Goal: Information Seeking & Learning: Learn about a topic

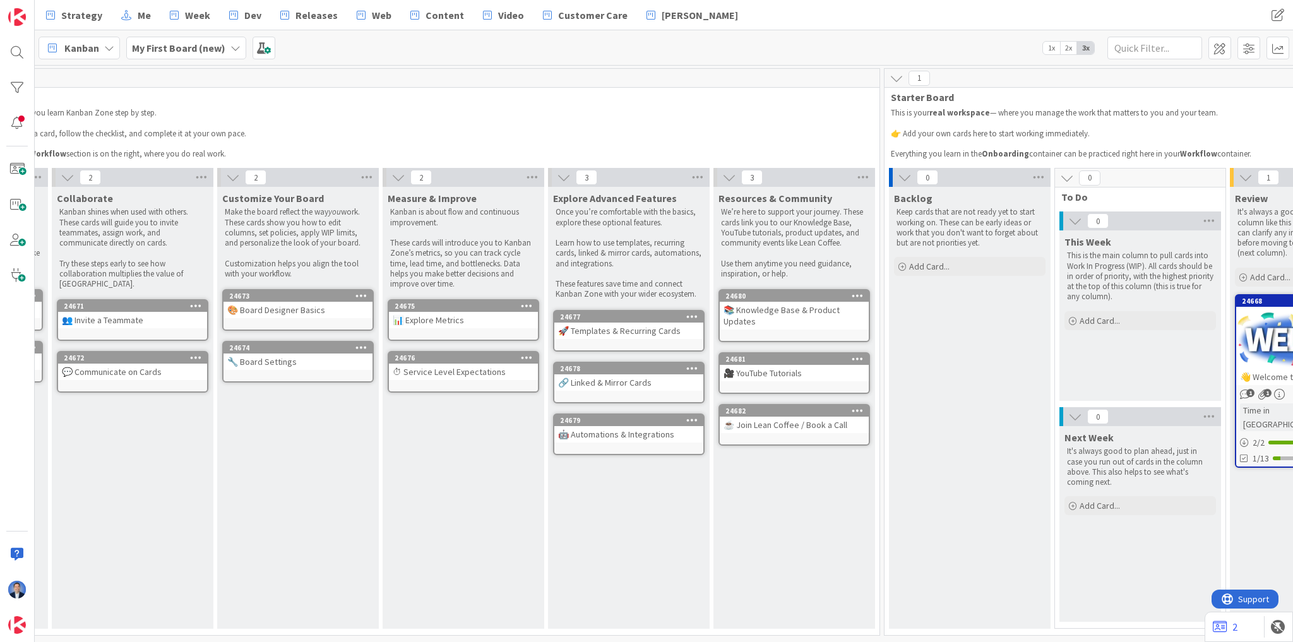
scroll to position [0, 336]
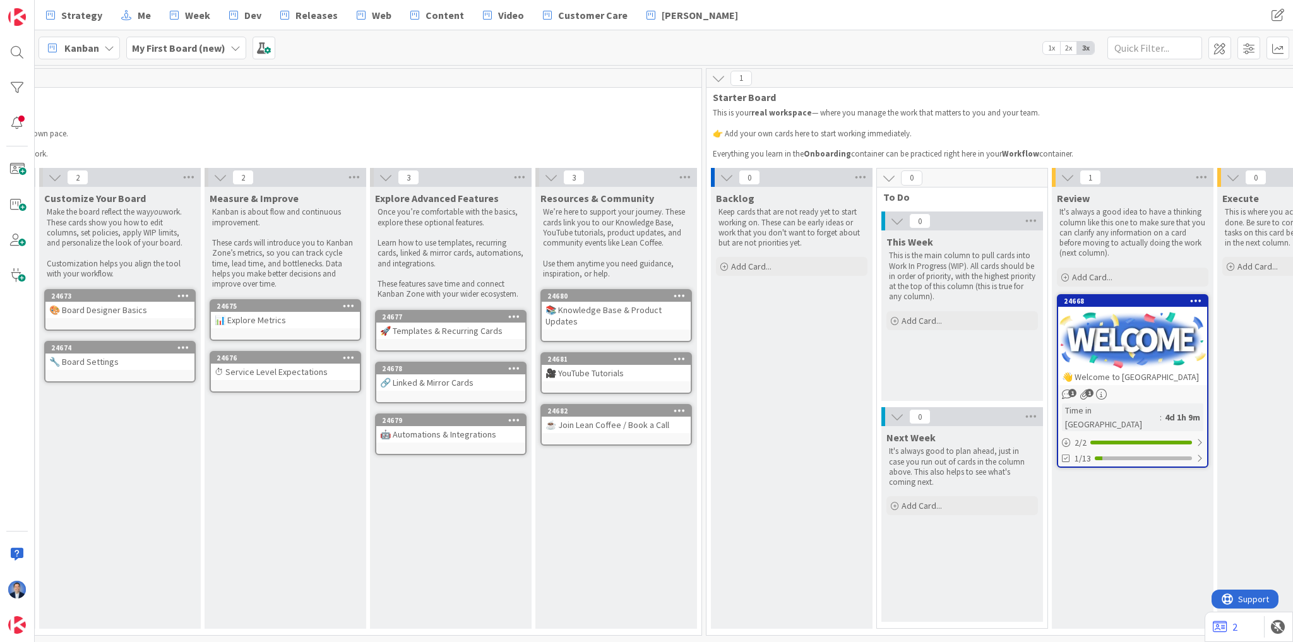
click at [1104, 354] on div at bounding box center [1132, 340] width 149 height 57
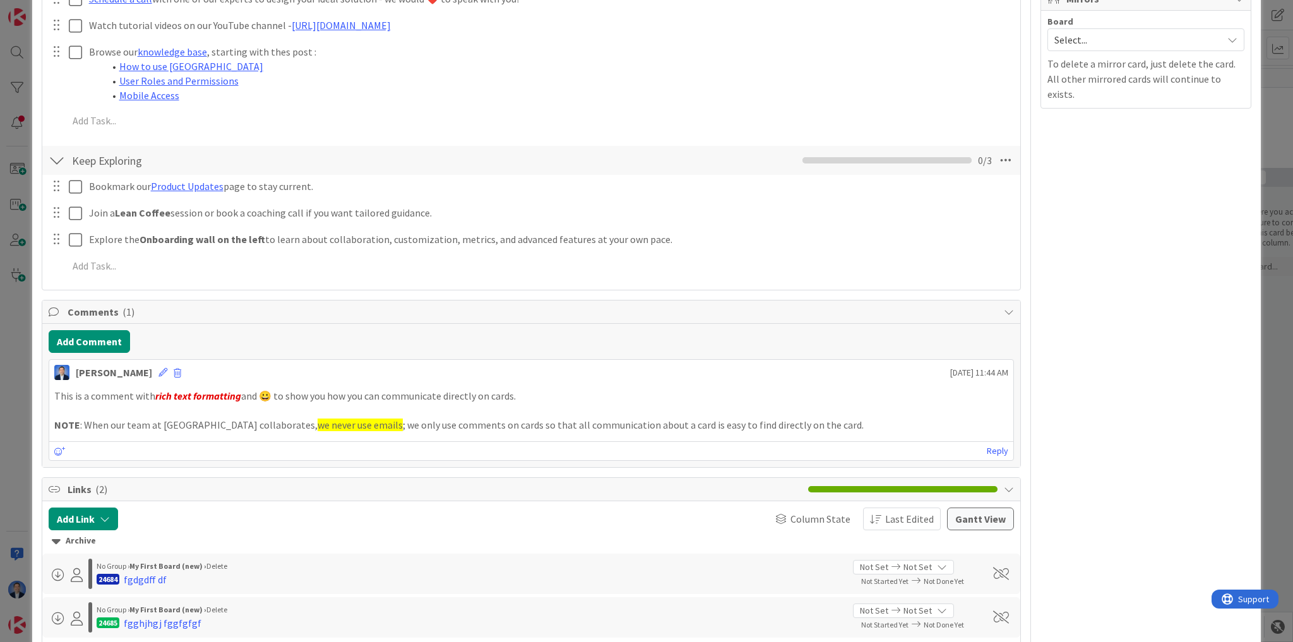
scroll to position [606, 0]
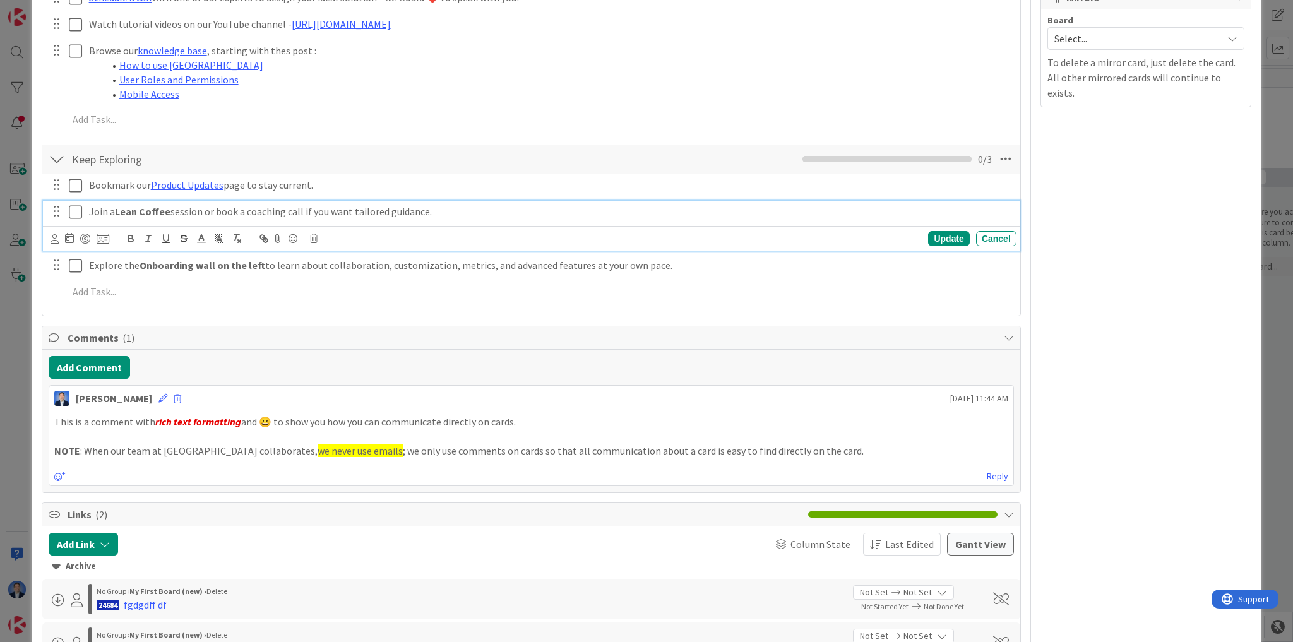
click at [436, 210] on p "Join a Lean Coffee session or book a coaching call if you want tailored guidanc…" at bounding box center [550, 212] width 923 height 15
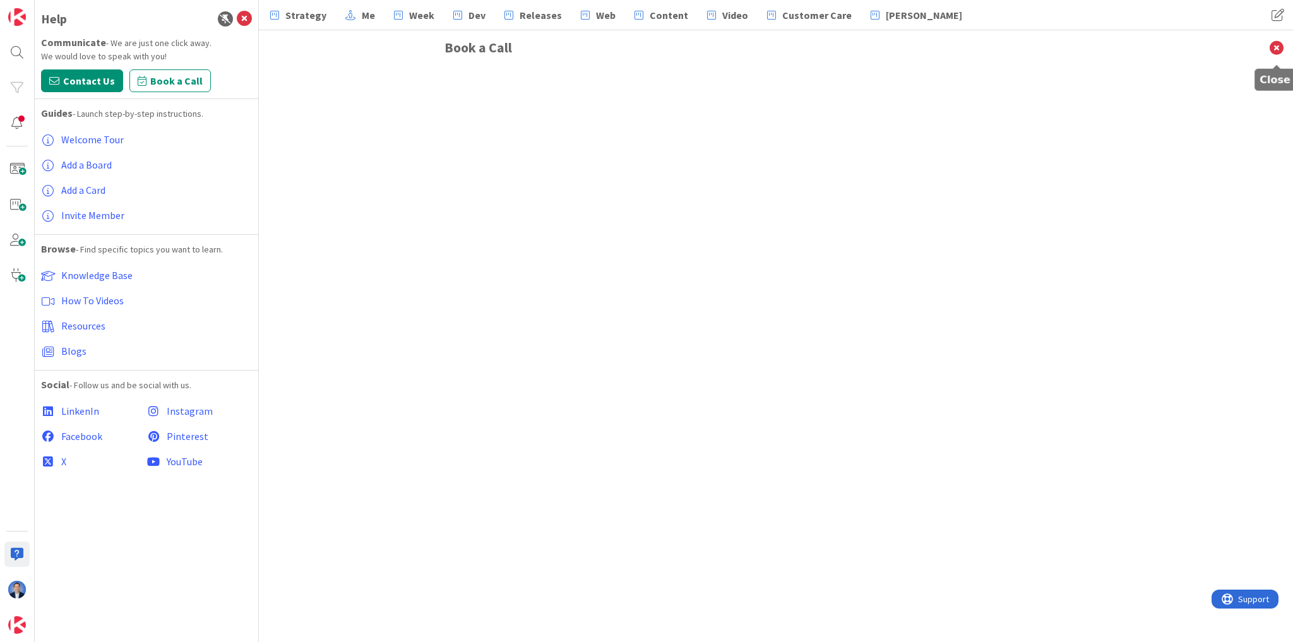
click at [1276, 47] on icon at bounding box center [1276, 47] width 33 height 35
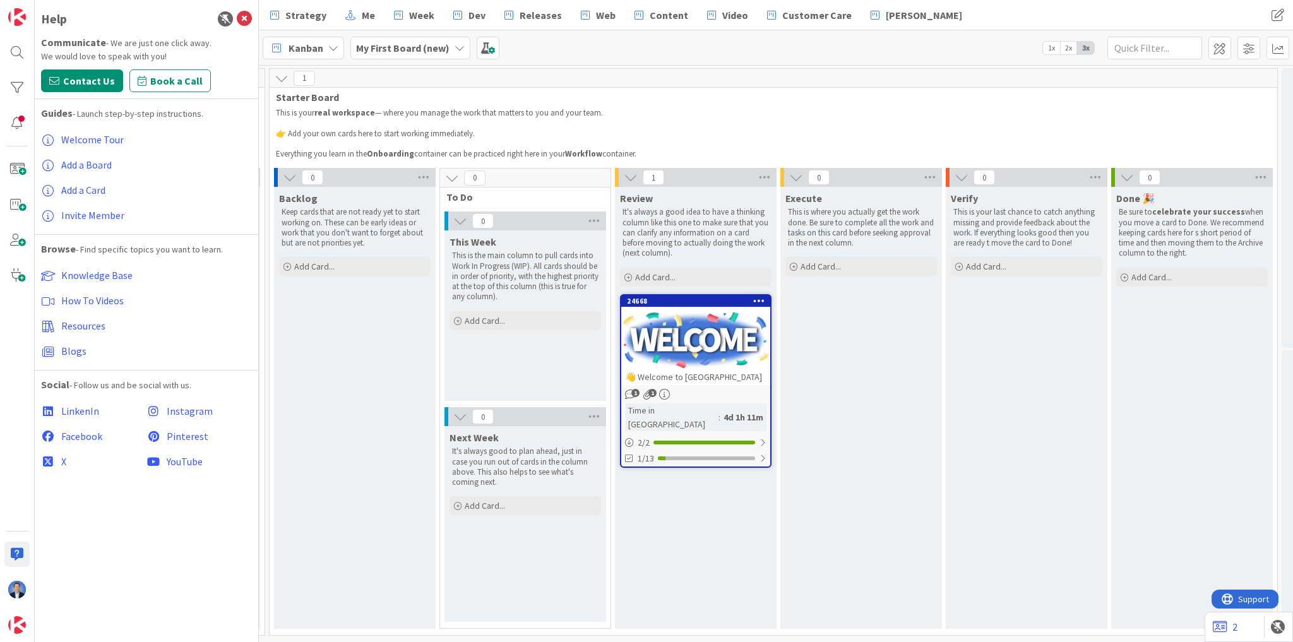
scroll to position [0, 1000]
click at [687, 306] on div "24668 👋 Welcome to [GEOGRAPHIC_DATA]" at bounding box center [692, 341] width 149 height 90
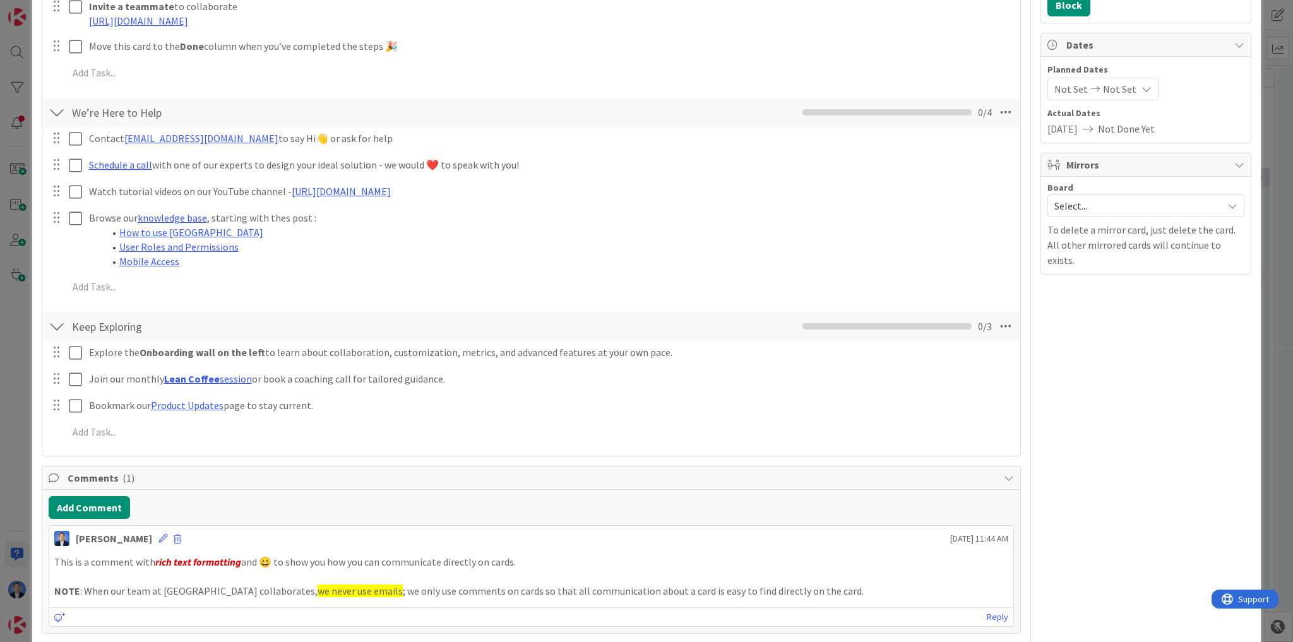
scroll to position [505, 0]
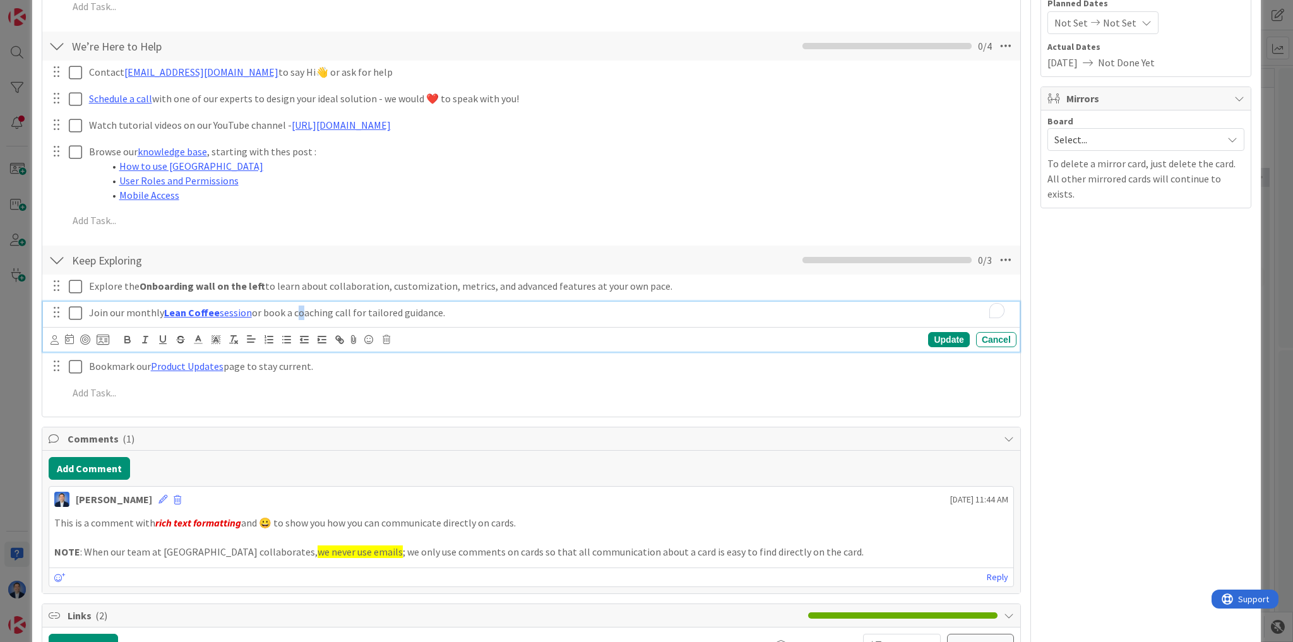
click at [290, 313] on p "Join our monthly Lean Coffee session or book a coaching call for tailored guida…" at bounding box center [550, 313] width 923 height 15
click at [268, 311] on p "Join our monthly Lean Coffee session or book a coaching call for tailored guida…" at bounding box center [550, 313] width 923 height 15
drag, startPoint x: 268, startPoint y: 311, endPoint x: 337, endPoint y: 306, distance: 69.0
click at [337, 306] on p "Join our monthly Lean Coffee session or book a coaching call for tailored guida…" at bounding box center [550, 313] width 923 height 15
click at [340, 339] on icon "button" at bounding box center [341, 341] width 4 height 4
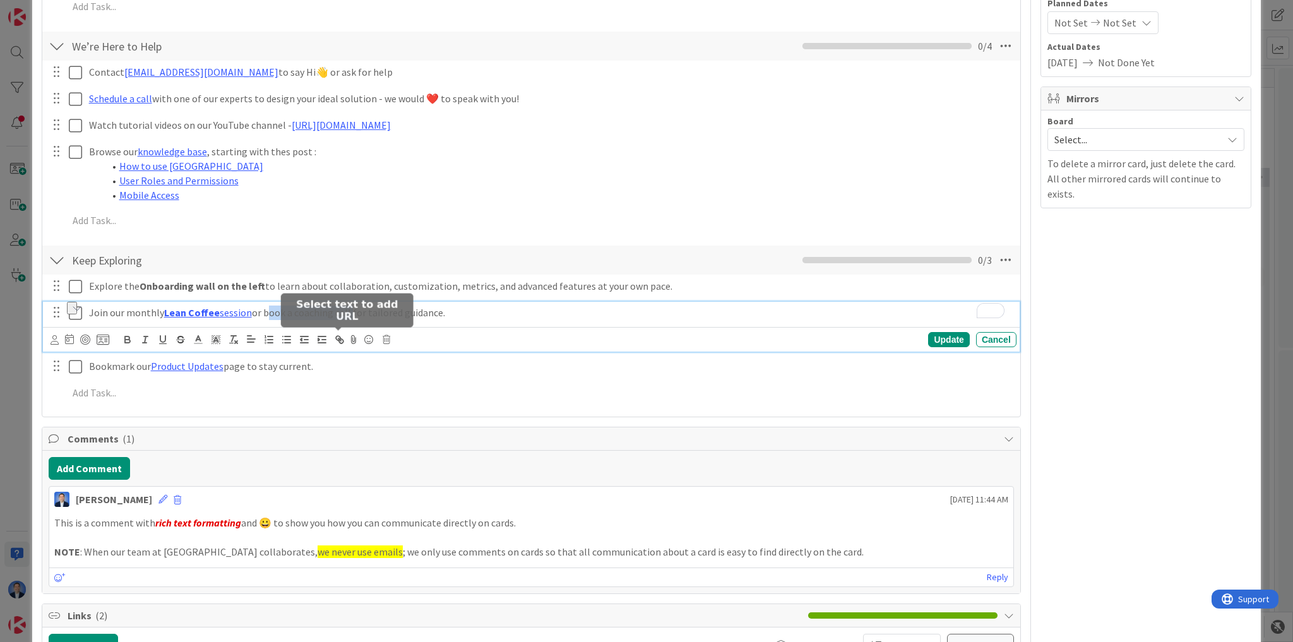
click at [336, 336] on icon "button" at bounding box center [338, 338] width 4 height 4
click at [411, 311] on p "Join our monthly Lean Coffee session or book a coaching call for tailored guida…" at bounding box center [550, 313] width 923 height 15
click at [266, 314] on p "Join our monthly Lean Coffee session or book a coaching call for tailored guida…" at bounding box center [550, 313] width 923 height 15
drag, startPoint x: 266, startPoint y: 314, endPoint x: 340, endPoint y: 311, distance: 73.9
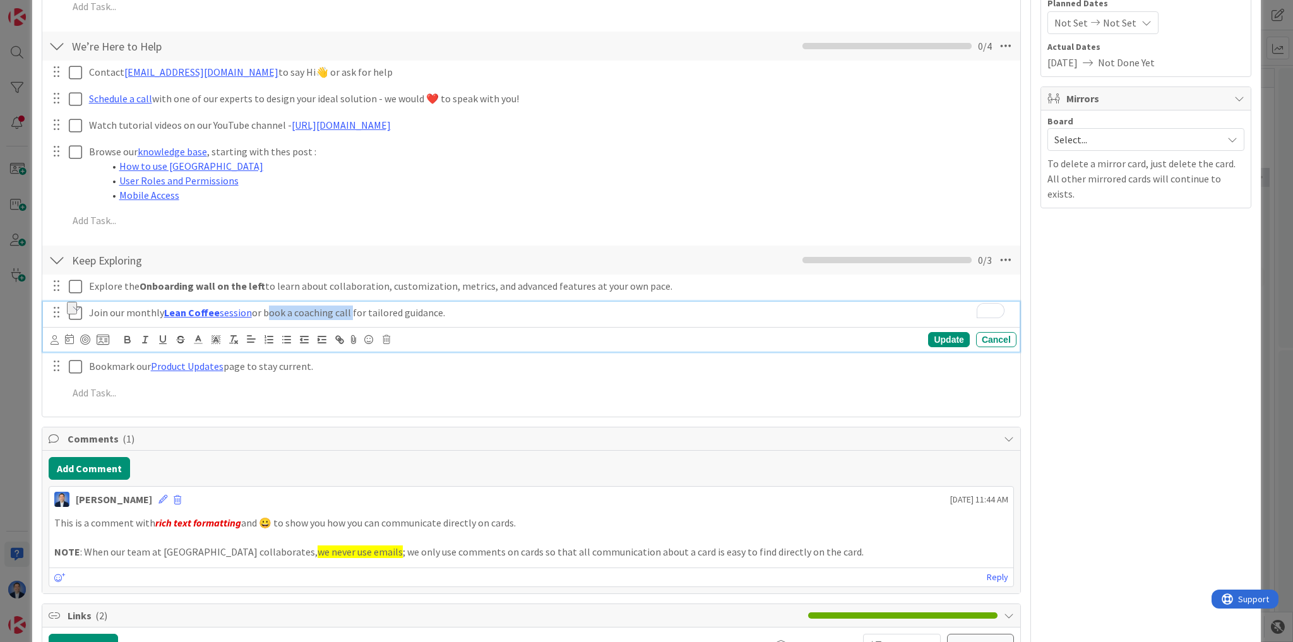
click at [340, 311] on p "Join our monthly Lean Coffee session or book a coaching call for tailored guida…" at bounding box center [550, 313] width 923 height 15
click at [341, 337] on icon "button" at bounding box center [339, 339] width 11 height 11
click at [286, 308] on p "Join our monthly Lean Coffee session or book a coaching call for tailored guida…" at bounding box center [550, 313] width 923 height 15
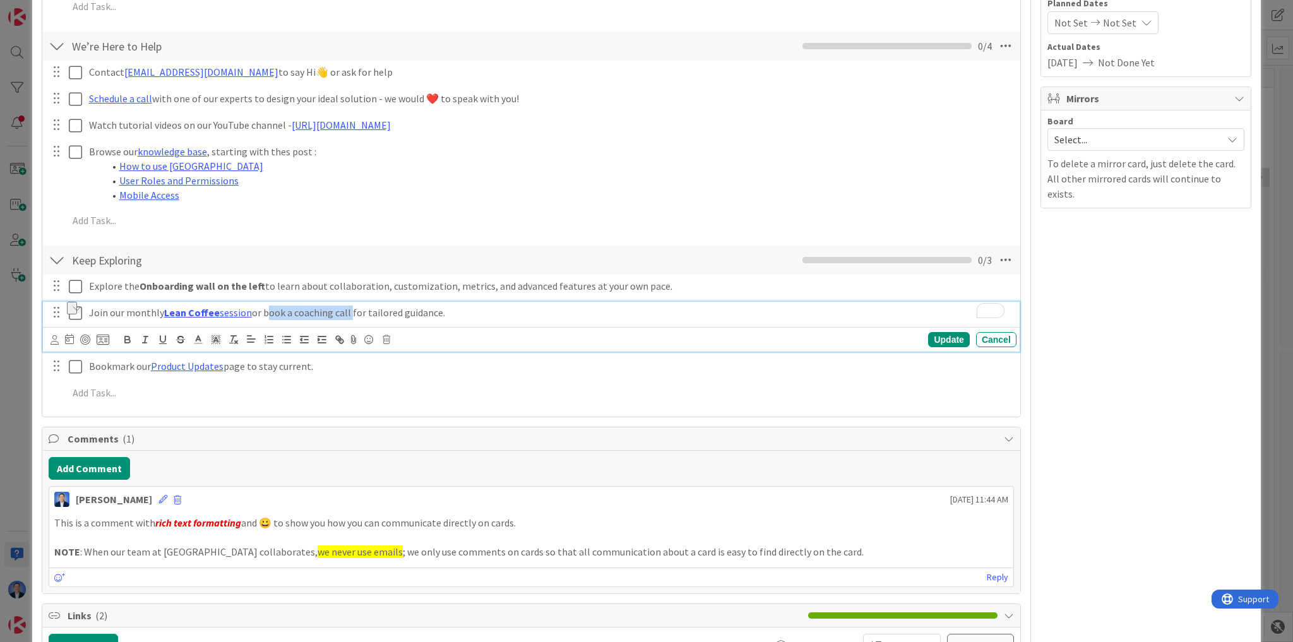
click at [273, 307] on p "Join our monthly Lean Coffee session or book a coaching call for tailored guida…" at bounding box center [550, 313] width 923 height 15
click at [128, 336] on icon "button" at bounding box center [127, 339] width 11 height 11
click at [311, 311] on p "Join our monthly Lean Coffee session or book a coaching call for tailored guida…" at bounding box center [550, 313] width 923 height 15
click at [275, 309] on p "Join our monthly Lean Coffee session or book a coaching call for tailored guida…" at bounding box center [550, 313] width 923 height 15
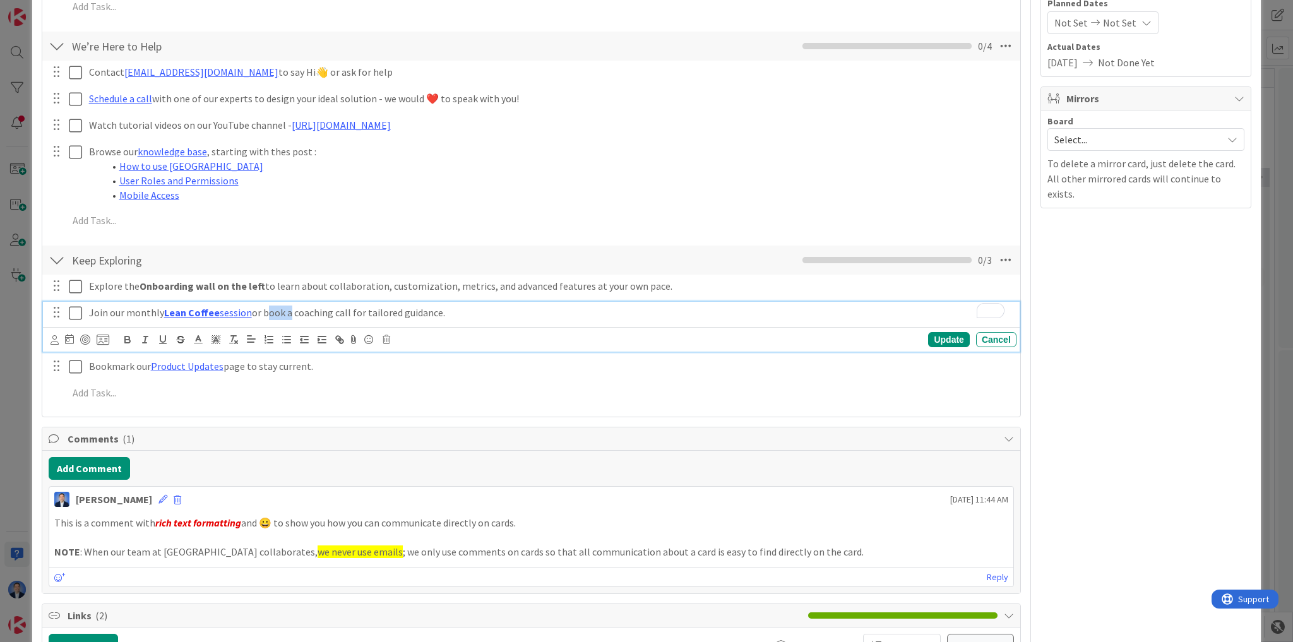
click at [275, 309] on p "Join our monthly Lean Coffee session or book a coaching call for tailored guida…" at bounding box center [550, 313] width 923 height 15
click at [124, 342] on icon "button" at bounding box center [127, 339] width 11 height 11
click at [126, 340] on icon "button" at bounding box center [127, 339] width 11 height 11
click at [144, 338] on icon "button" at bounding box center [145, 339] width 11 height 11
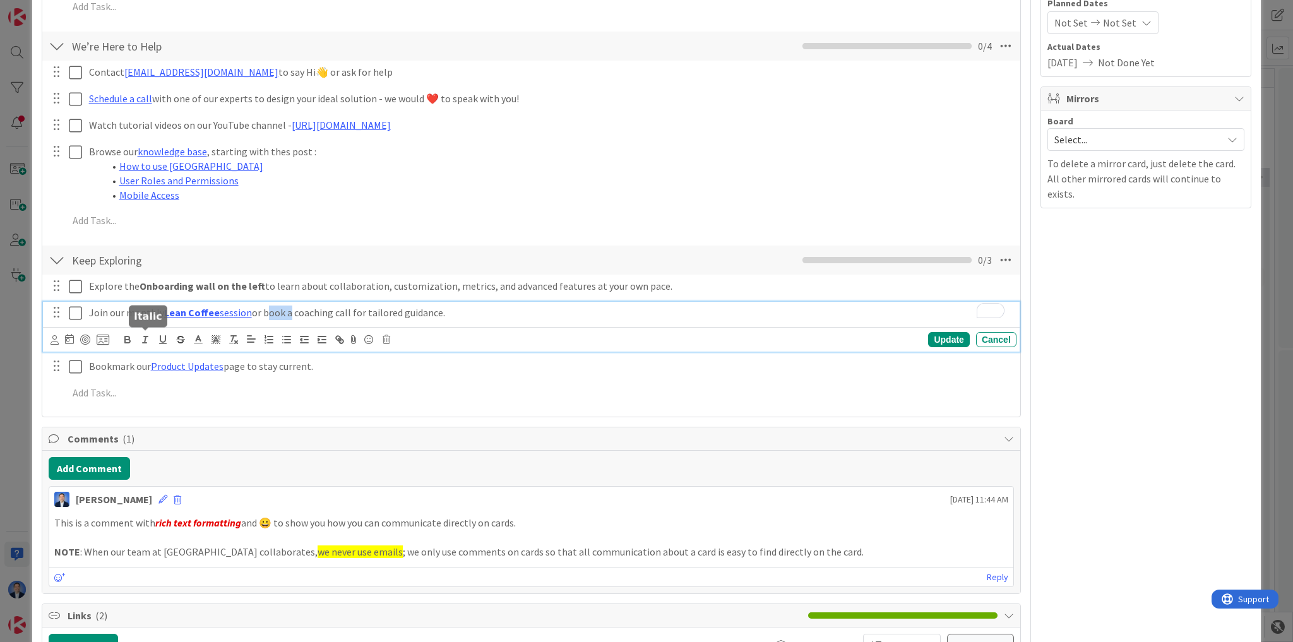
click at [144, 338] on icon "button" at bounding box center [145, 339] width 11 height 11
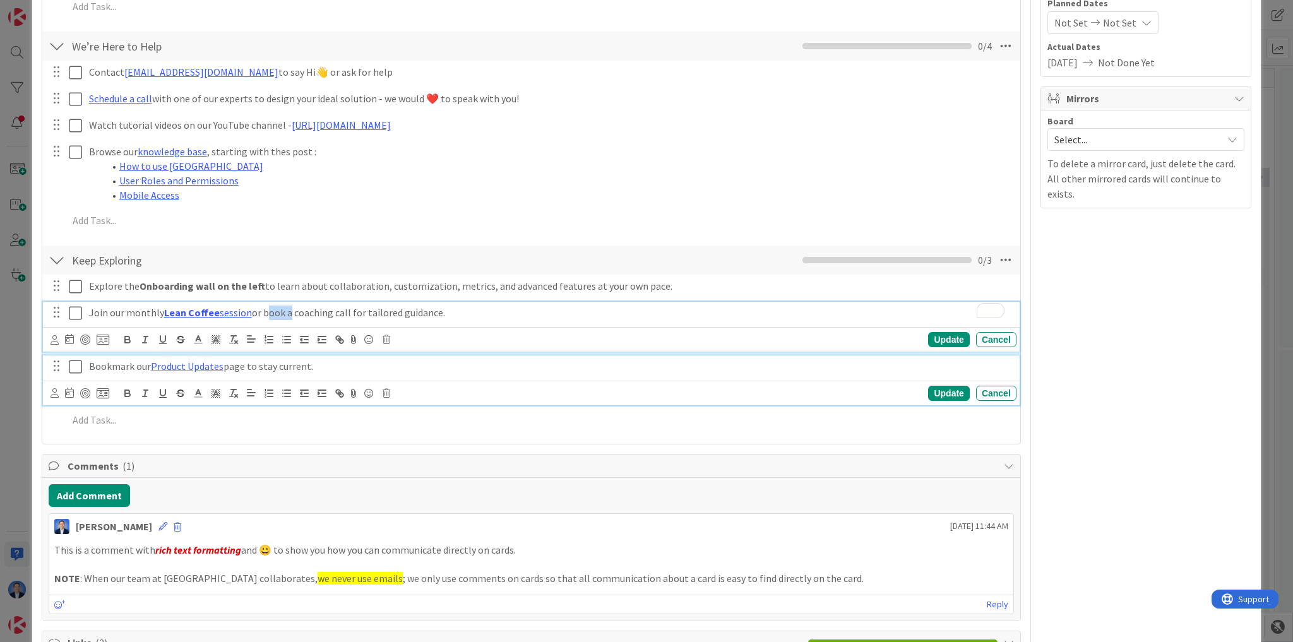
click at [261, 363] on p "Bookmark our Product Updates page to stay current." at bounding box center [550, 366] width 923 height 15
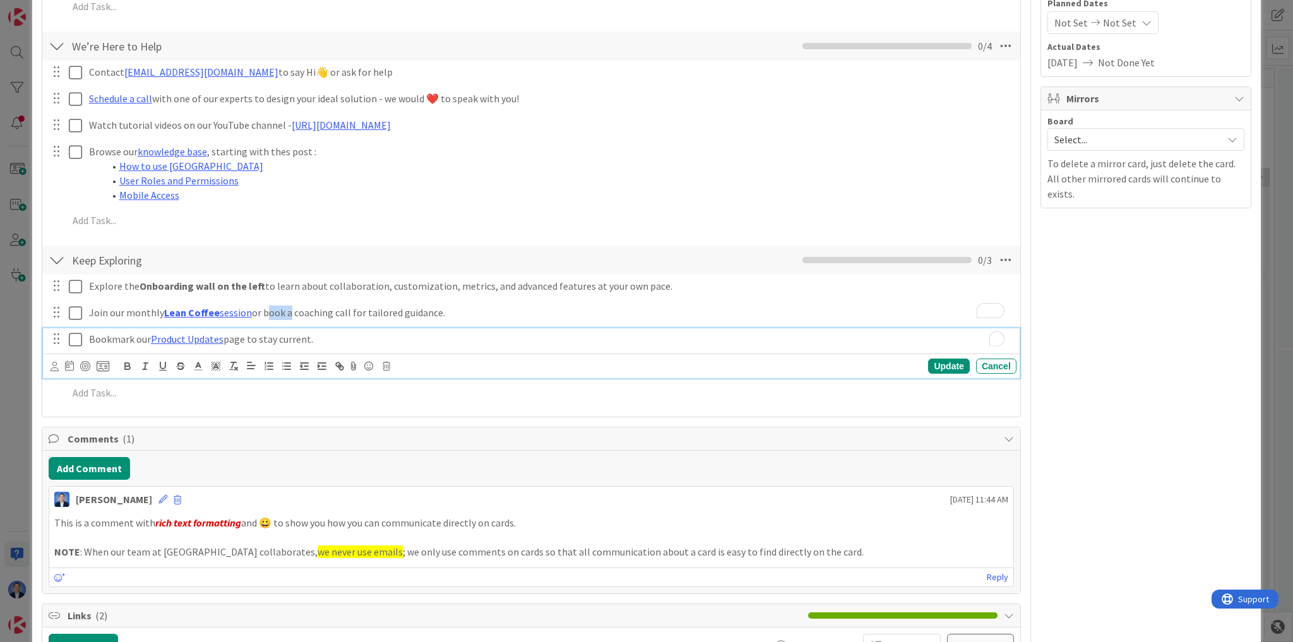
scroll to position [478, 0]
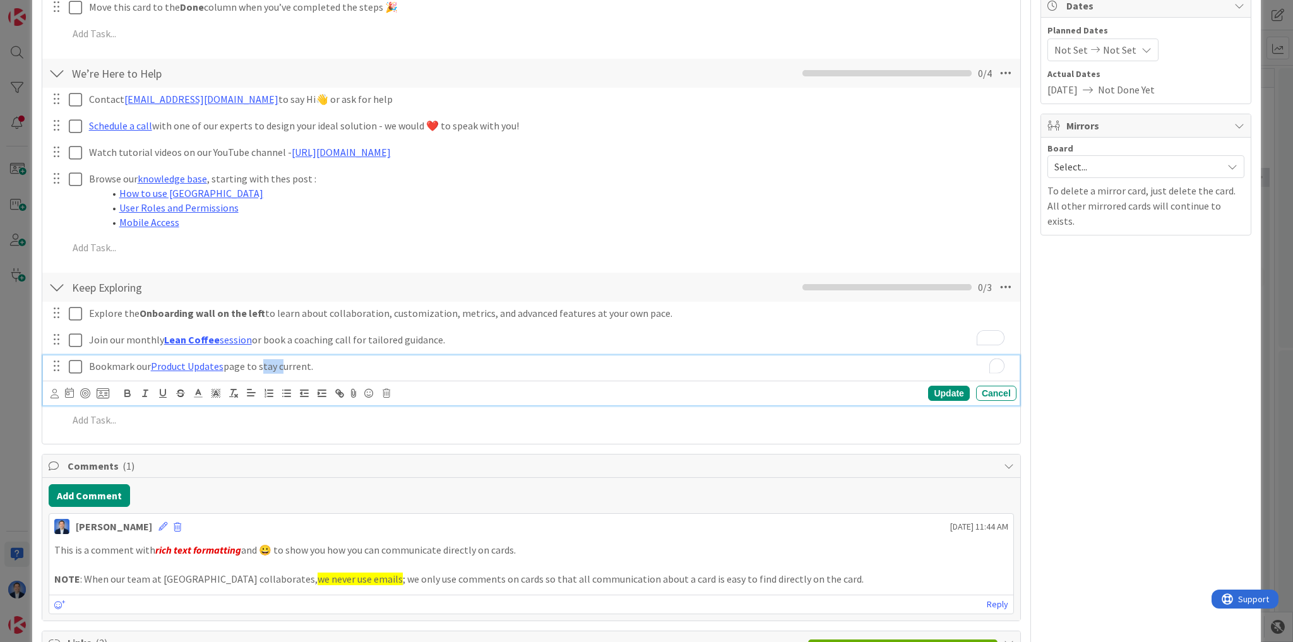
click at [261, 363] on p "Bookmark our Product Updates page to stay current." at bounding box center [550, 366] width 923 height 15
click at [128, 394] on icon "button" at bounding box center [127, 393] width 11 height 11
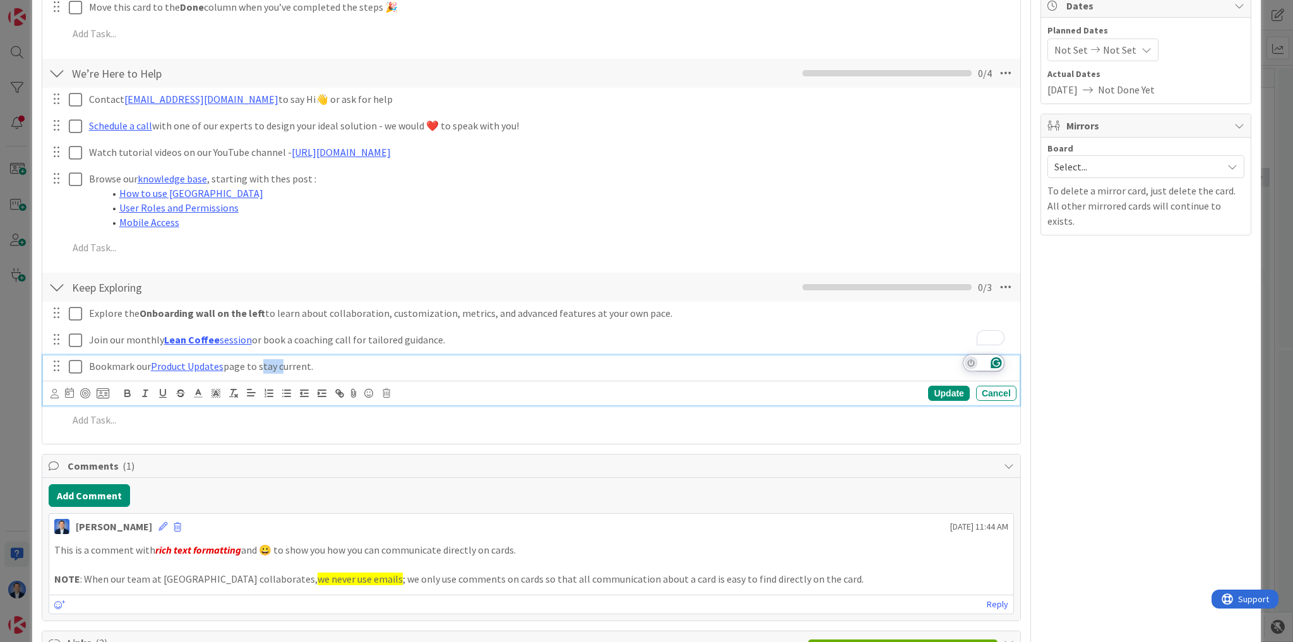
click at [970, 366] on icon "Turn off Grammarly on this website" at bounding box center [971, 363] width 7 height 8
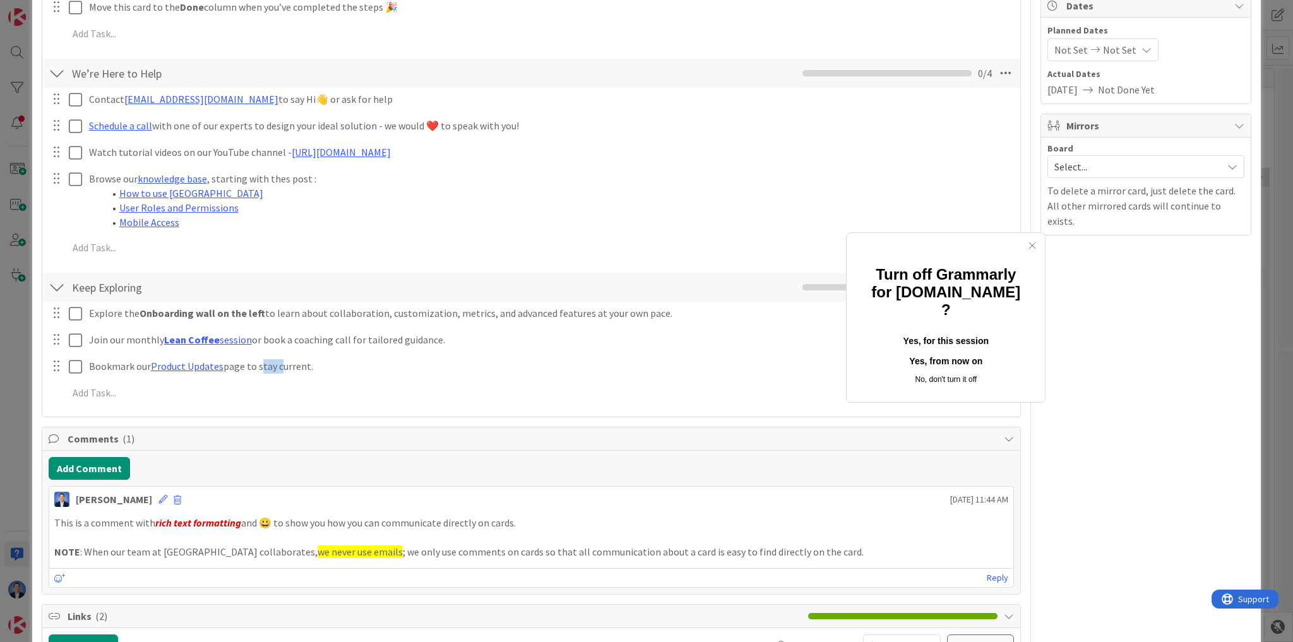
click at [950, 332] on button "Yes, for this session" at bounding box center [946, 342] width 158 height 20
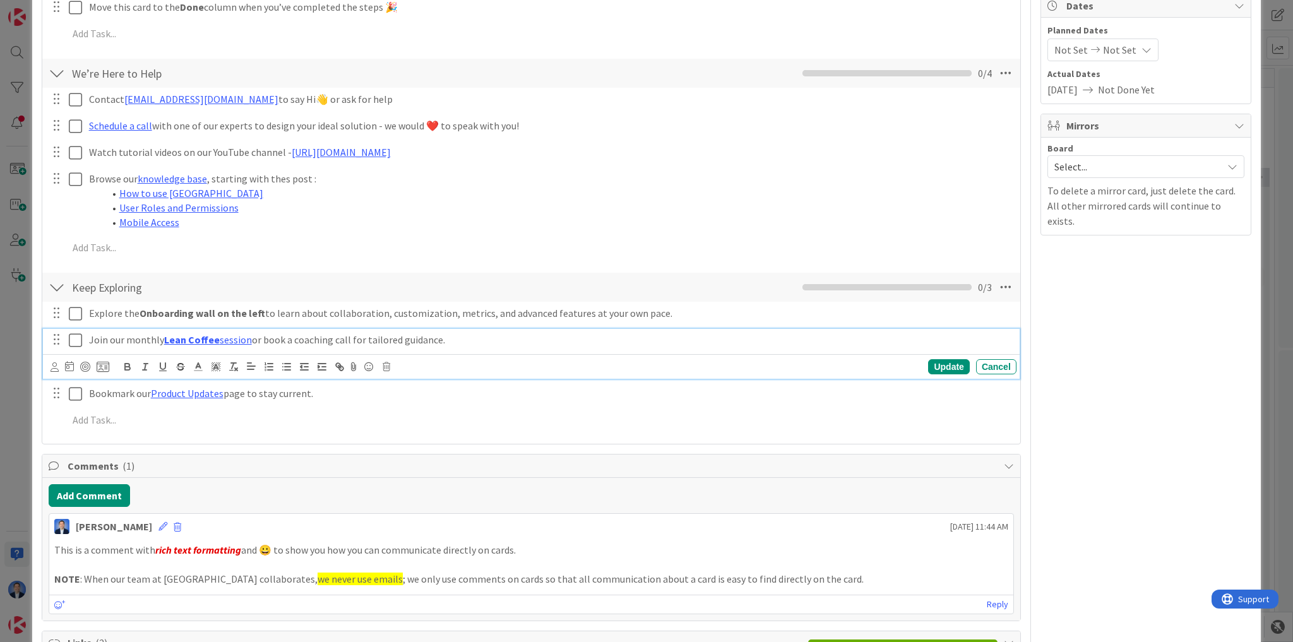
click at [321, 338] on p "Join our monthly Lean Coffee session or book a coaching call for tailored guida…" at bounding box center [550, 340] width 923 height 15
click at [277, 338] on p "Join our monthly Lean Coffee session or book a coaching call for tailored guida…" at bounding box center [550, 340] width 923 height 15
drag, startPoint x: 277, startPoint y: 338, endPoint x: 334, endPoint y: 337, distance: 57.5
click at [334, 337] on p "Join our monthly Lean Coffee session or book a coaching call for tailored guida…" at bounding box center [550, 340] width 923 height 15
click at [343, 364] on icon "button" at bounding box center [339, 366] width 11 height 11
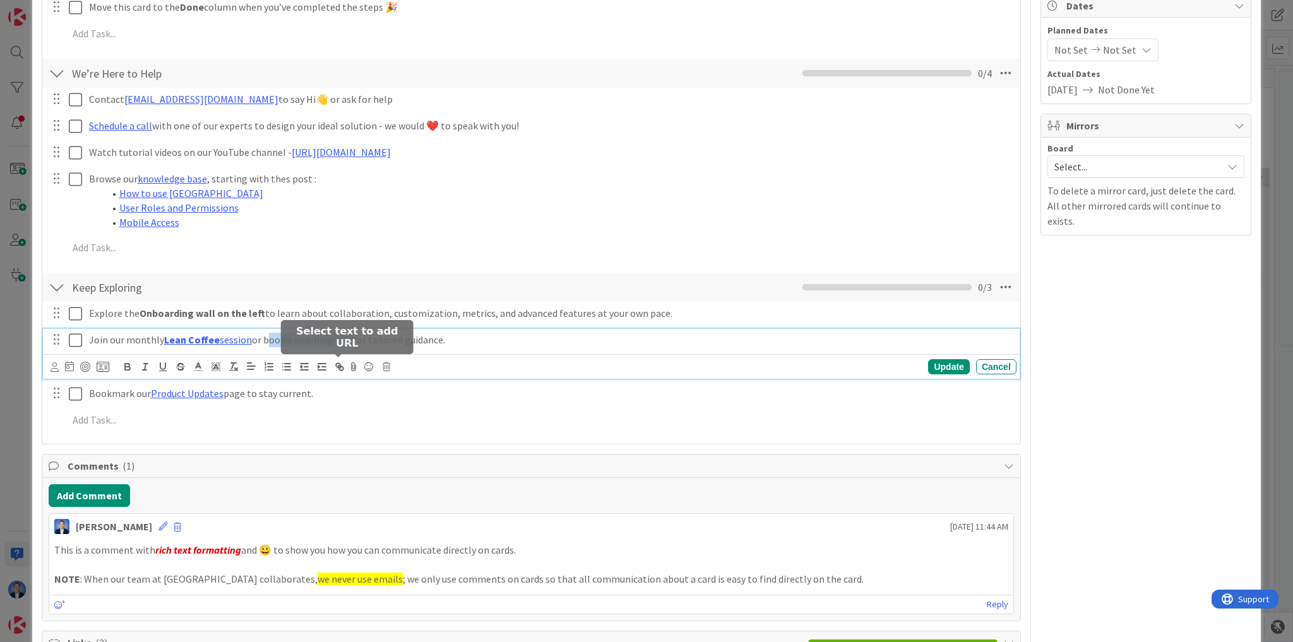
click at [338, 359] on button "button" at bounding box center [338, 366] width 15 height 15
click at [345, 367] on icon "button" at bounding box center [339, 366] width 11 height 11
drag, startPoint x: 217, startPoint y: 338, endPoint x: 165, endPoint y: 337, distance: 51.8
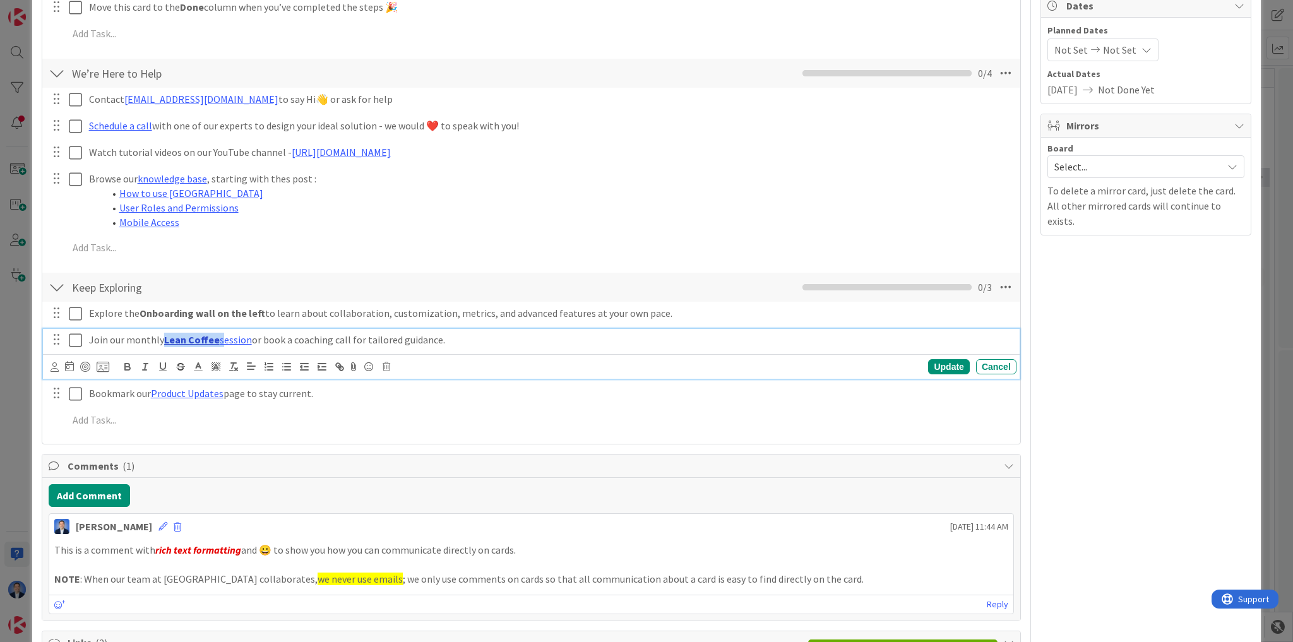
click at [165, 337] on p "Join our monthly Lean Coffee session or book a coaching call for tailored guida…" at bounding box center [550, 340] width 923 height 15
click at [528, 338] on p "Join our monthly Lean Coffee session or book a coaching call for tailored guida…" at bounding box center [550, 340] width 923 height 15
click at [407, 340] on p "Join our monthly Lean Coffee session or book a coaching call for tailored guida…" at bounding box center [550, 340] width 923 height 15
click at [145, 367] on line "button" at bounding box center [145, 367] width 1 height 6
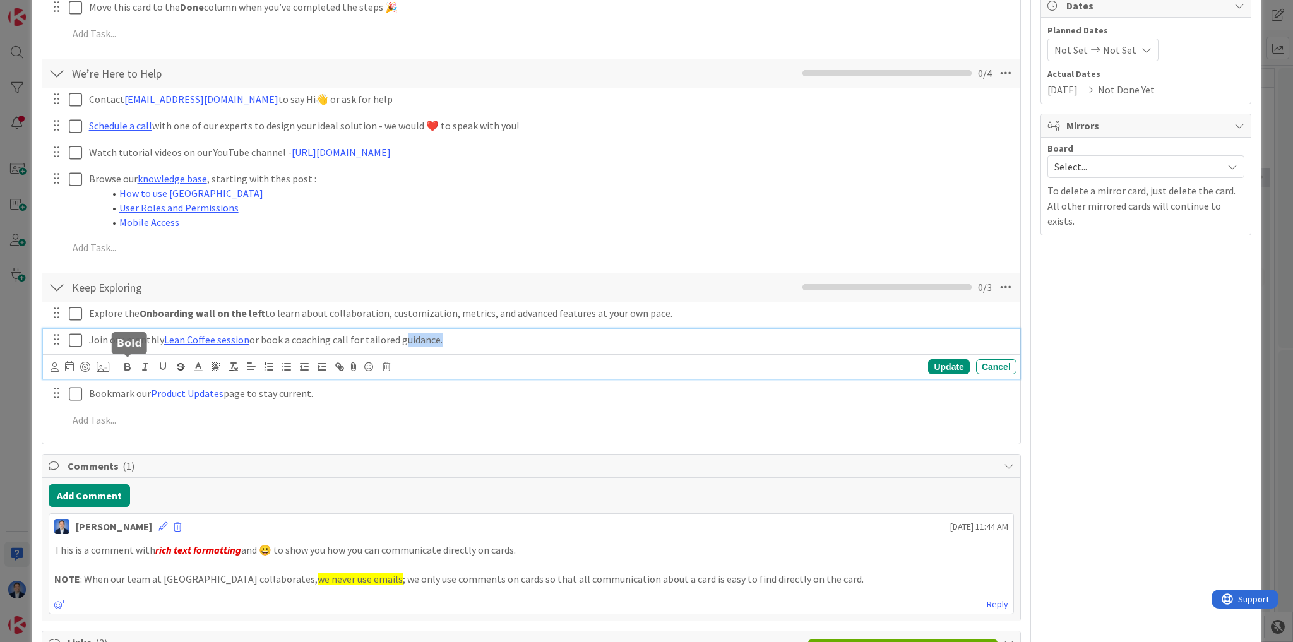
click at [132, 364] on icon "button" at bounding box center [127, 366] width 11 height 11
click at [97, 362] on icon at bounding box center [103, 366] width 13 height 11
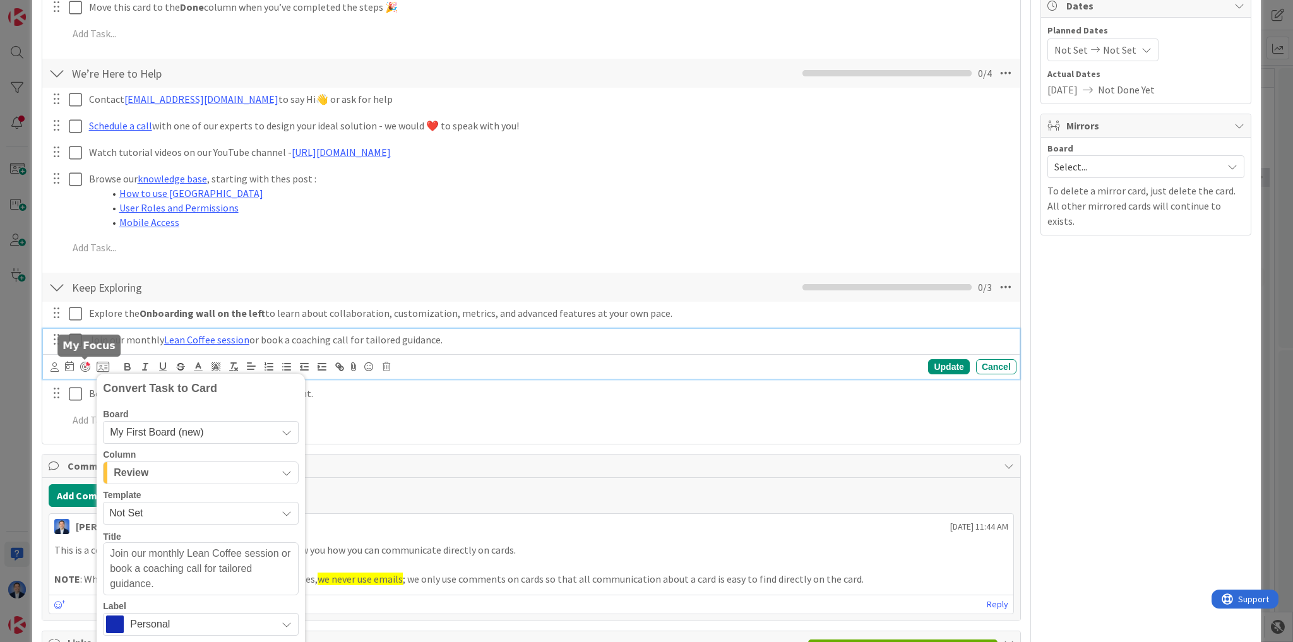
click at [82, 366] on div at bounding box center [85, 367] width 10 height 10
click at [83, 362] on div at bounding box center [85, 367] width 10 height 10
type textarea "x"
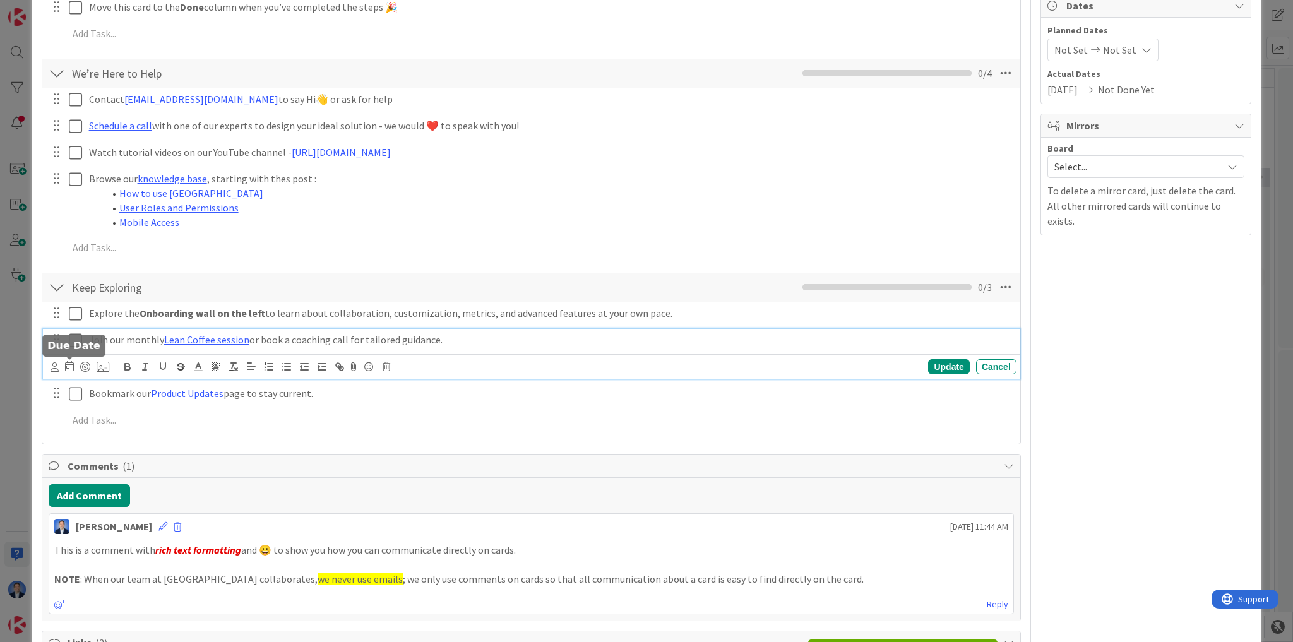
click at [72, 362] on icon at bounding box center [69, 366] width 9 height 10
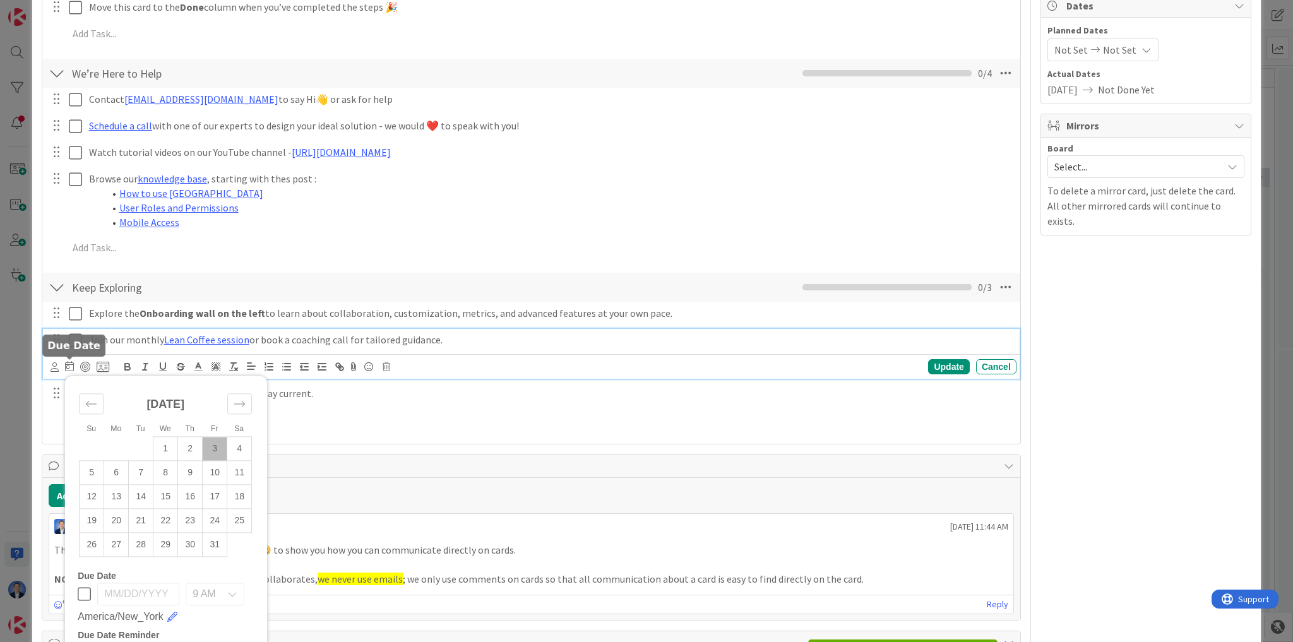
click at [71, 362] on icon at bounding box center [69, 366] width 9 height 10
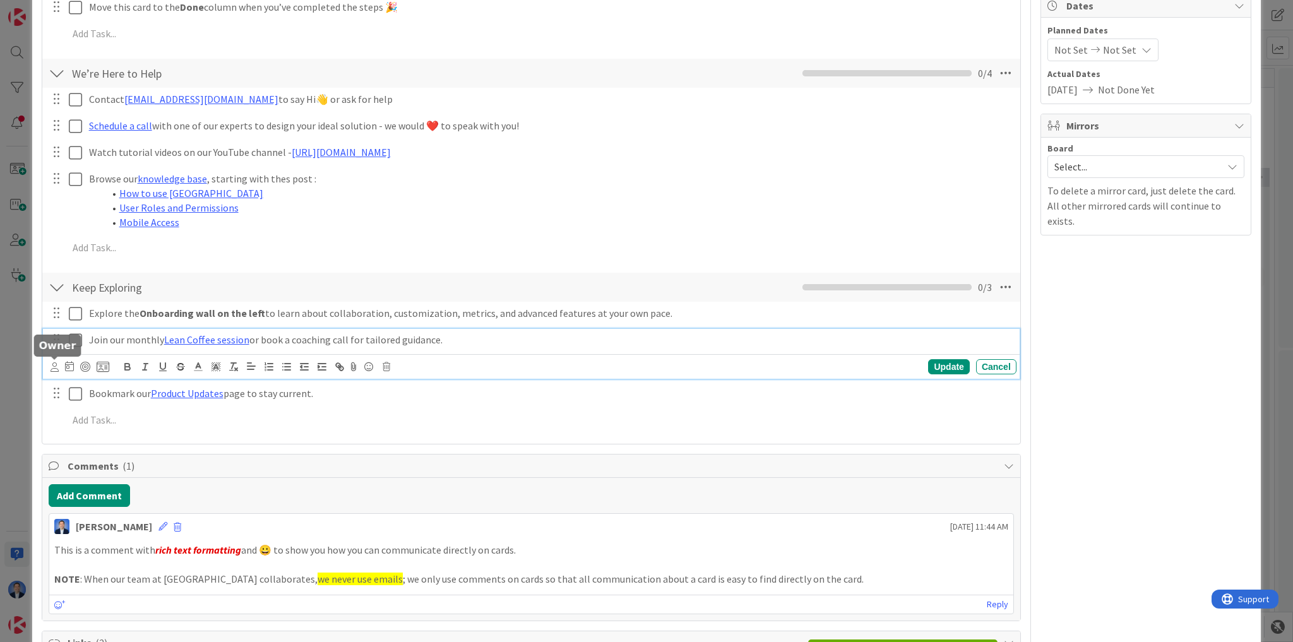
click at [54, 364] on icon at bounding box center [55, 366] width 8 height 9
click at [1101, 345] on div "Owner Watchers Personal Custom Fields ( 0/0 ) Manage Custom Fields Attachments …" at bounding box center [1146, 220] width 211 height 1298
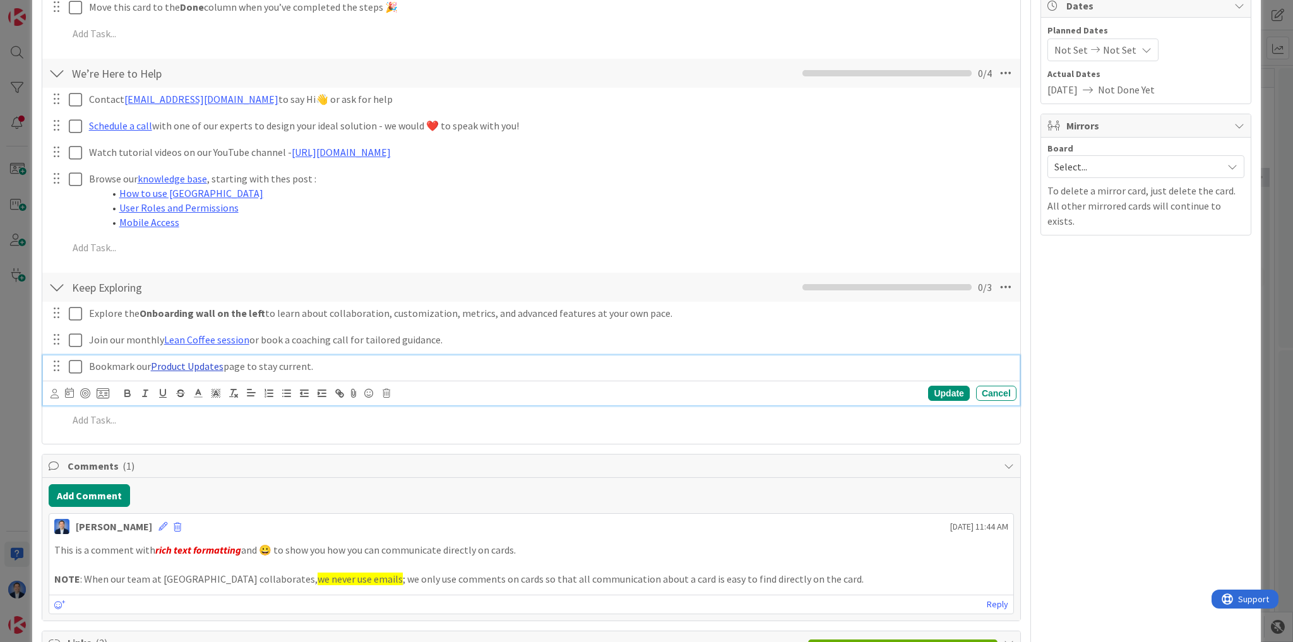
click at [173, 365] on link "Product Updates" at bounding box center [187, 366] width 73 height 13
click at [366, 360] on p "Bookmark our Product Updates page to stay current." at bounding box center [550, 366] width 923 height 15
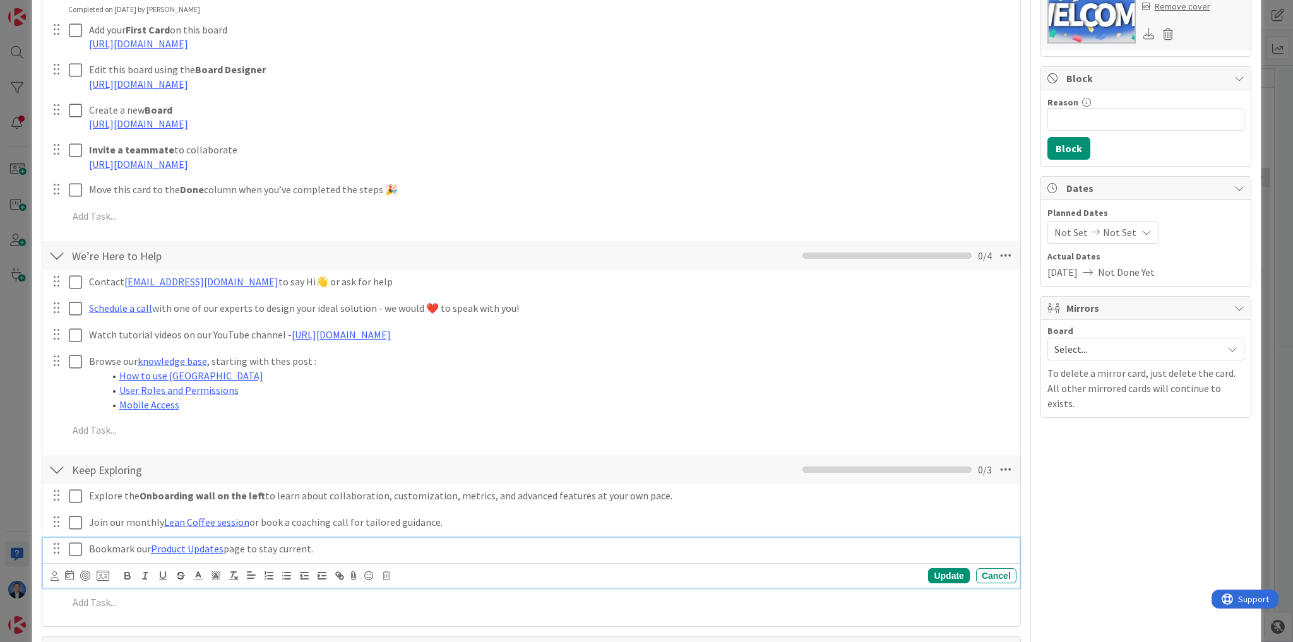
scroll to position [276, 0]
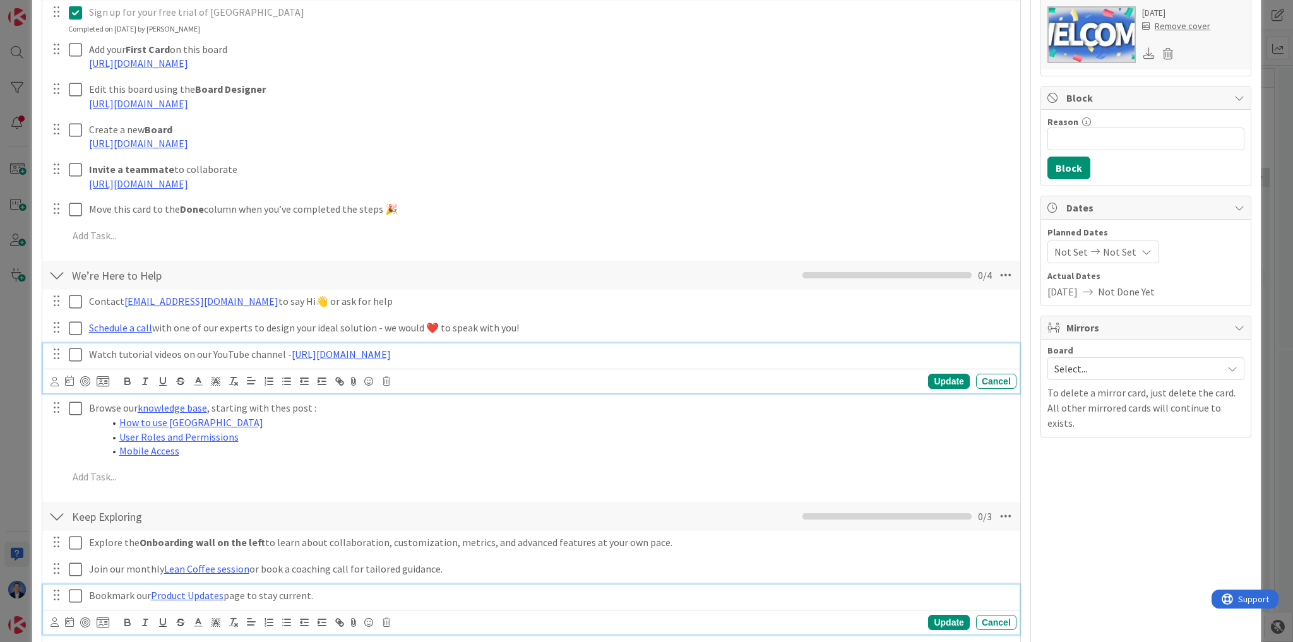
click at [227, 350] on p "Watch tutorial videos on our YouTube channel - [URL][DOMAIN_NAME]" at bounding box center [550, 354] width 923 height 15
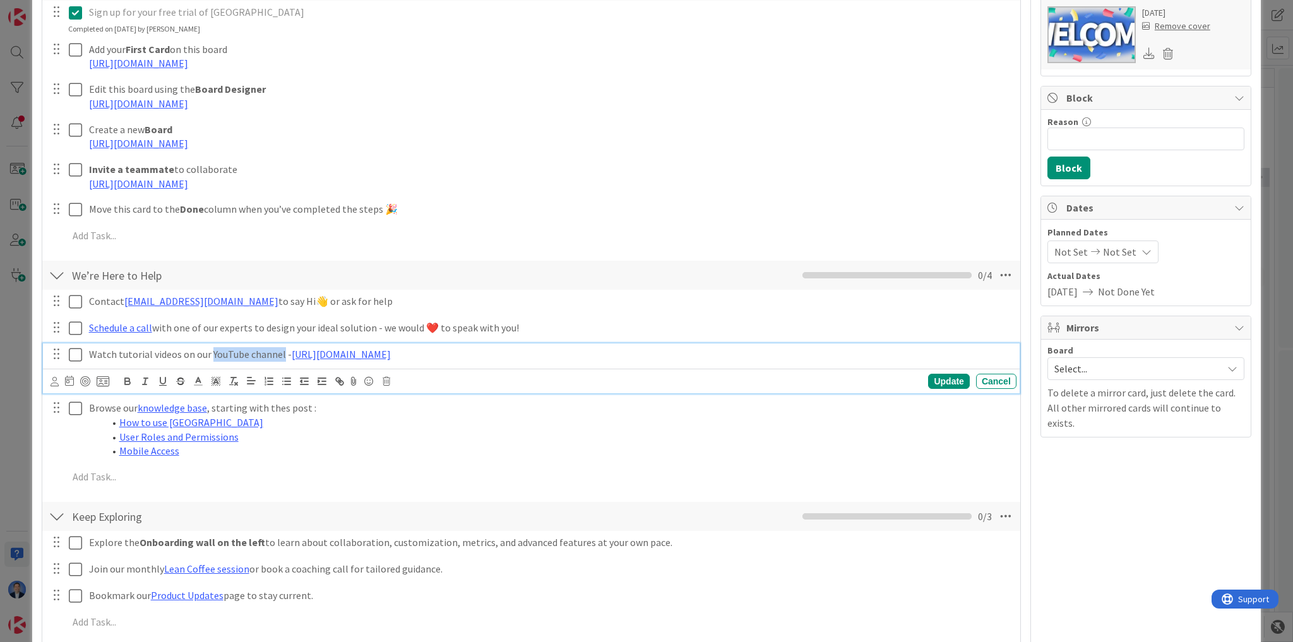
drag, startPoint x: 227, startPoint y: 350, endPoint x: 254, endPoint y: 351, distance: 27.2
click at [254, 351] on p "Watch tutorial videos on our YouTube channel - [URL][DOMAIN_NAME]" at bounding box center [550, 354] width 923 height 15
click at [341, 382] on icon "button" at bounding box center [339, 381] width 11 height 11
click at [339, 381] on icon "button" at bounding box center [341, 383] width 4 height 4
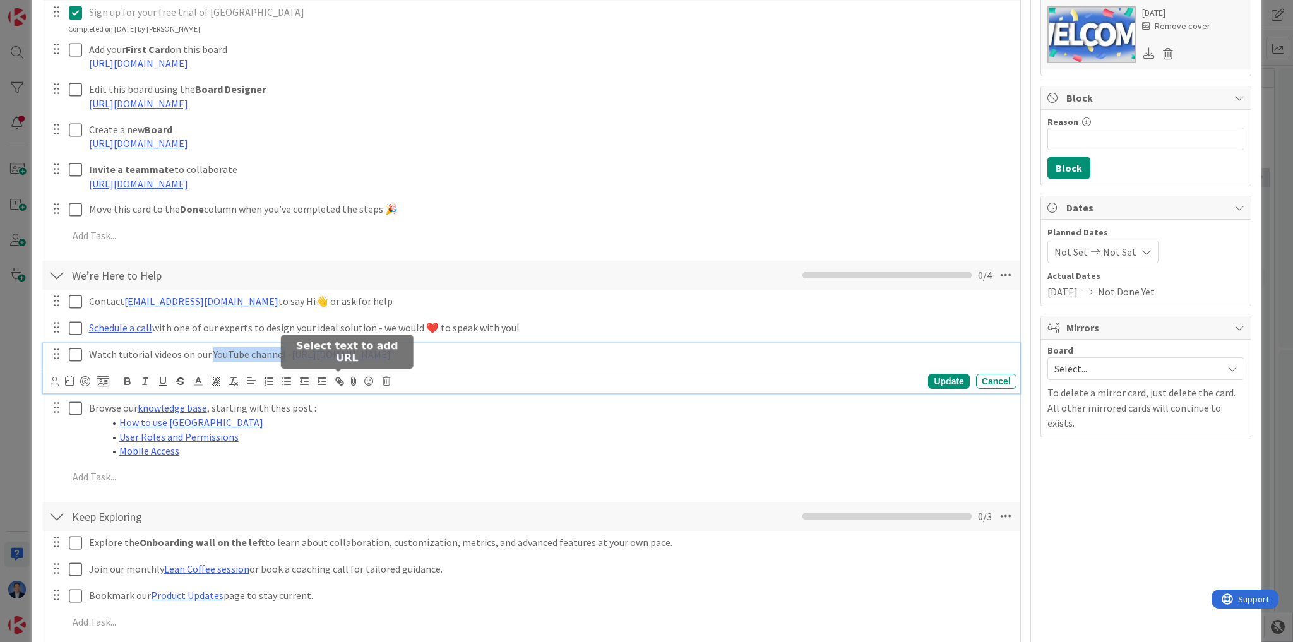
click at [339, 381] on icon "button" at bounding box center [341, 383] width 4 height 4
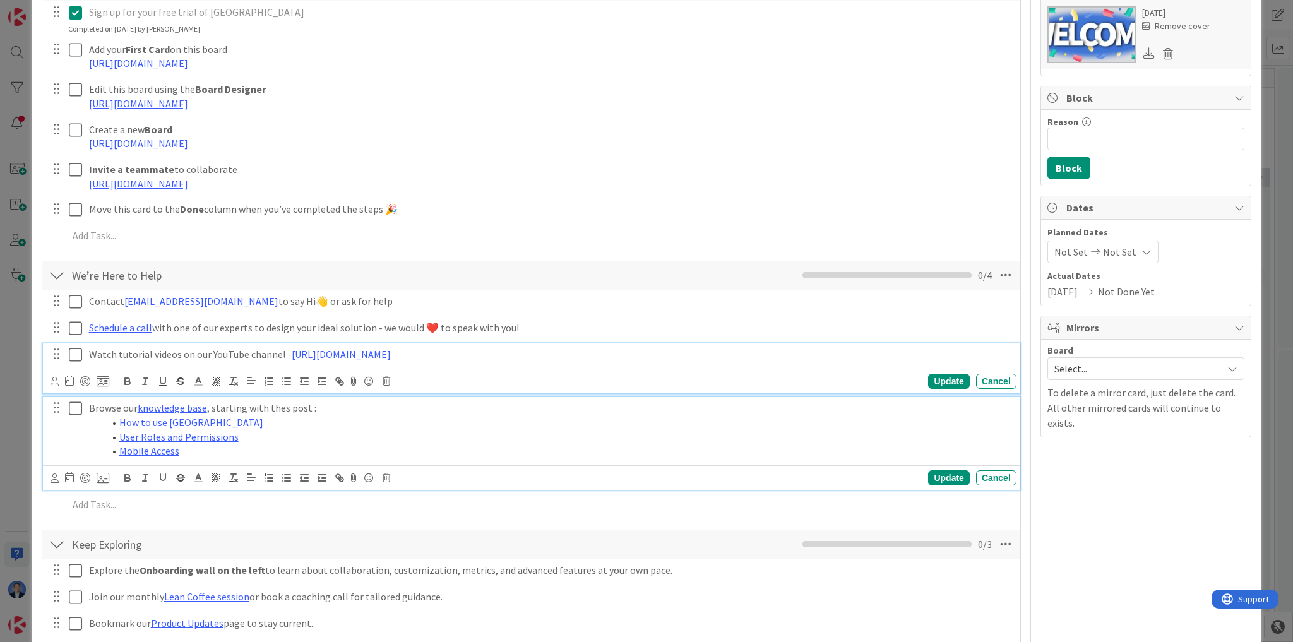
click at [547, 444] on li "Mobile Access" at bounding box center [557, 451] width 907 height 15
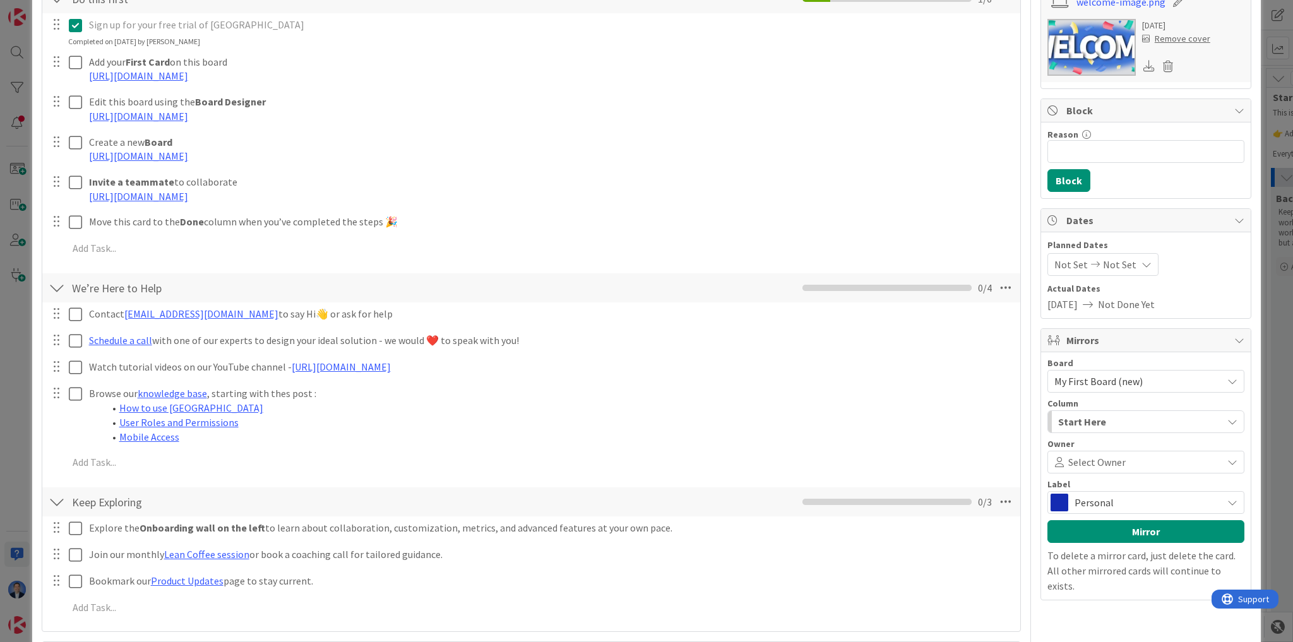
scroll to position [101, 0]
